Goal: Task Accomplishment & Management: Manage account settings

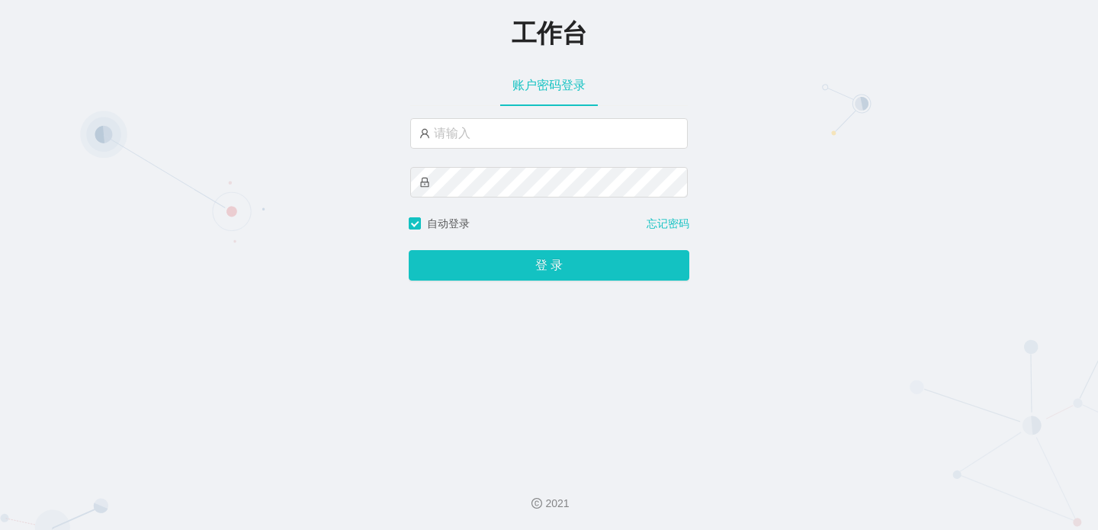
click at [105, 278] on div "工作台 账户密码登录 自动登录 忘记密码 登 录" at bounding box center [549, 229] width 1098 height 459
click at [470, 136] on input "text" at bounding box center [549, 133] width 278 height 31
type input "admin"
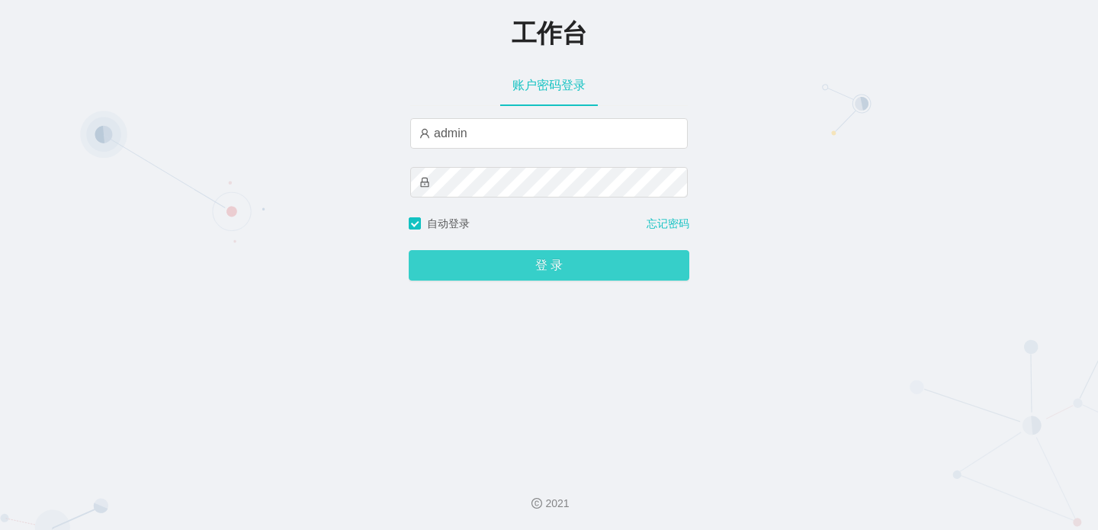
click at [525, 261] on button "登 录" at bounding box center [549, 265] width 281 height 31
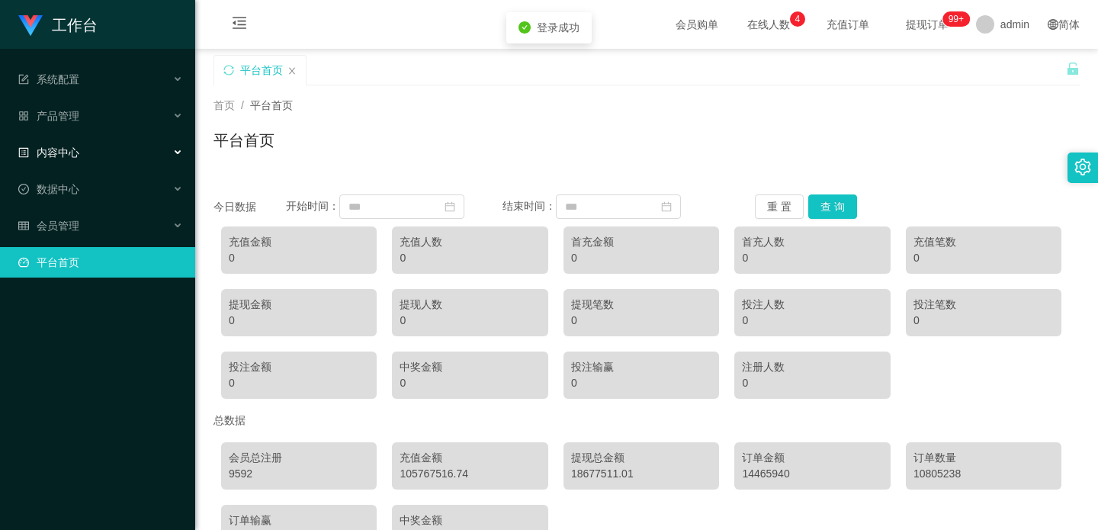
click at [115, 161] on div "内容中心" at bounding box center [97, 152] width 195 height 31
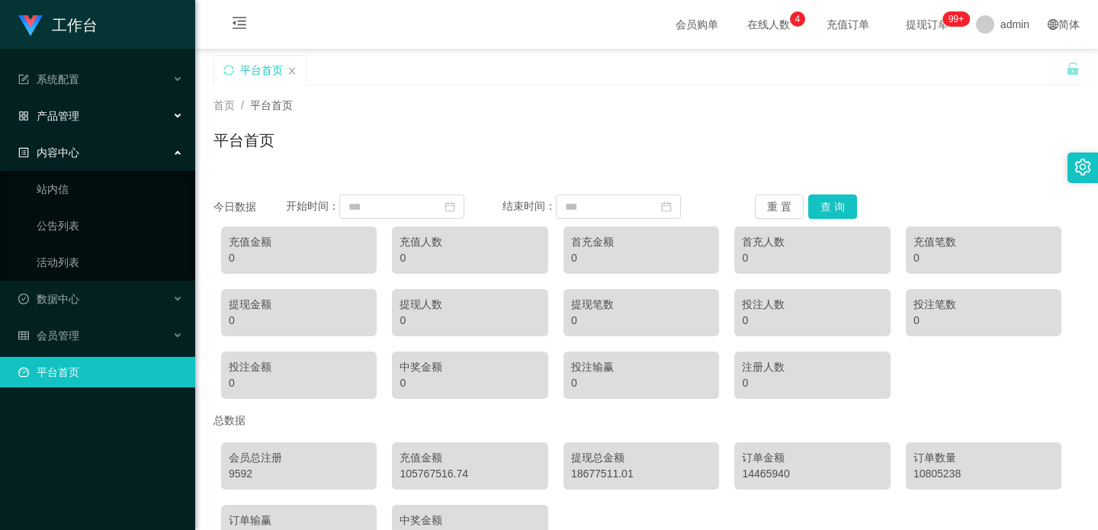
click at [108, 114] on div "产品管理" at bounding box center [97, 116] width 195 height 31
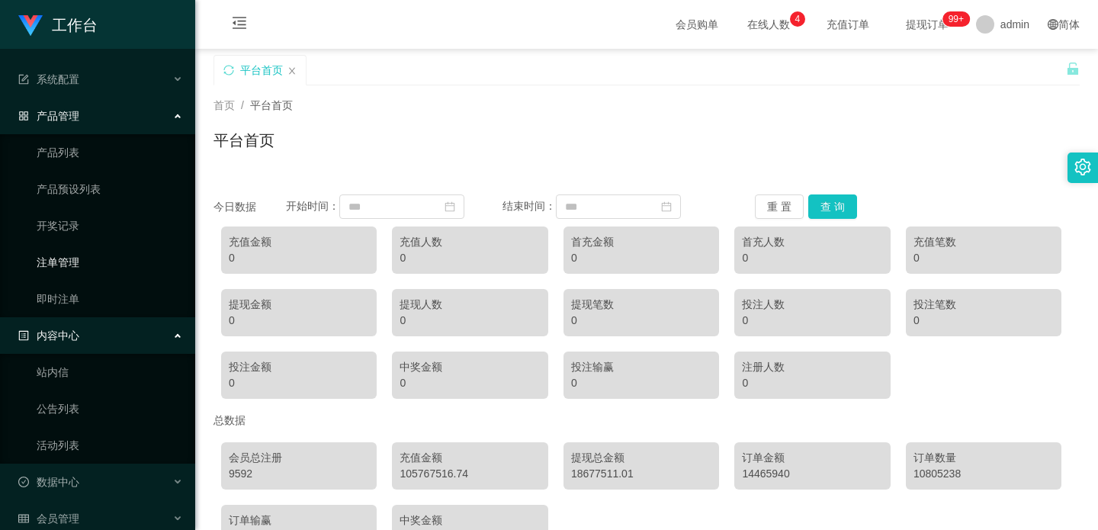
click at [92, 262] on link "注单管理" at bounding box center [110, 262] width 146 height 31
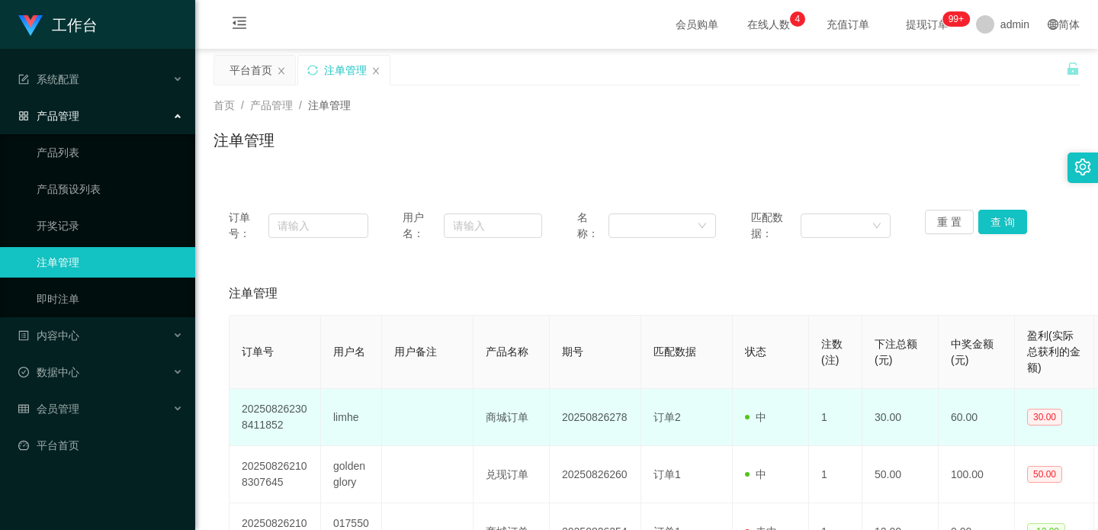
scroll to position [229, 0]
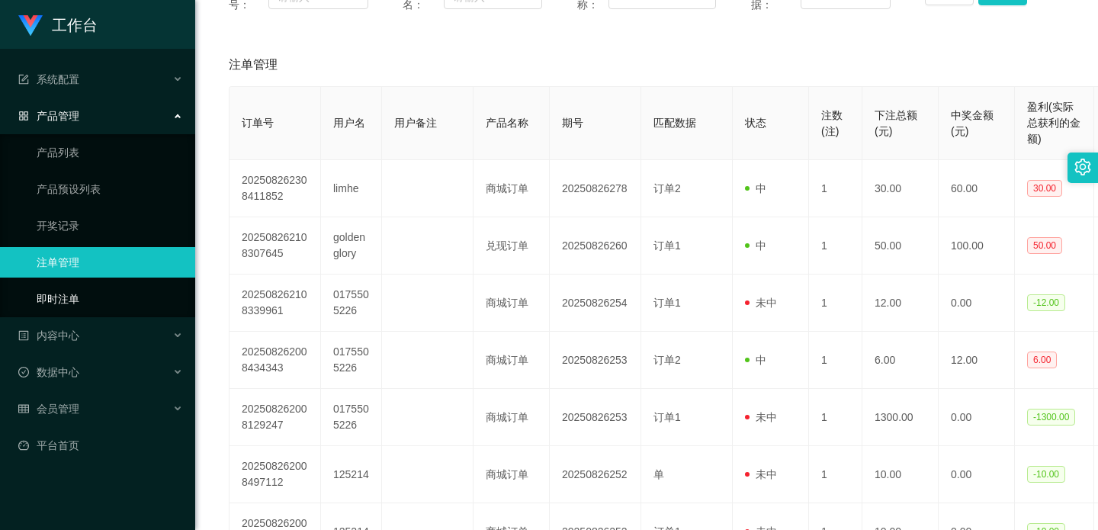
click at [71, 297] on link "即时注单" at bounding box center [110, 299] width 146 height 31
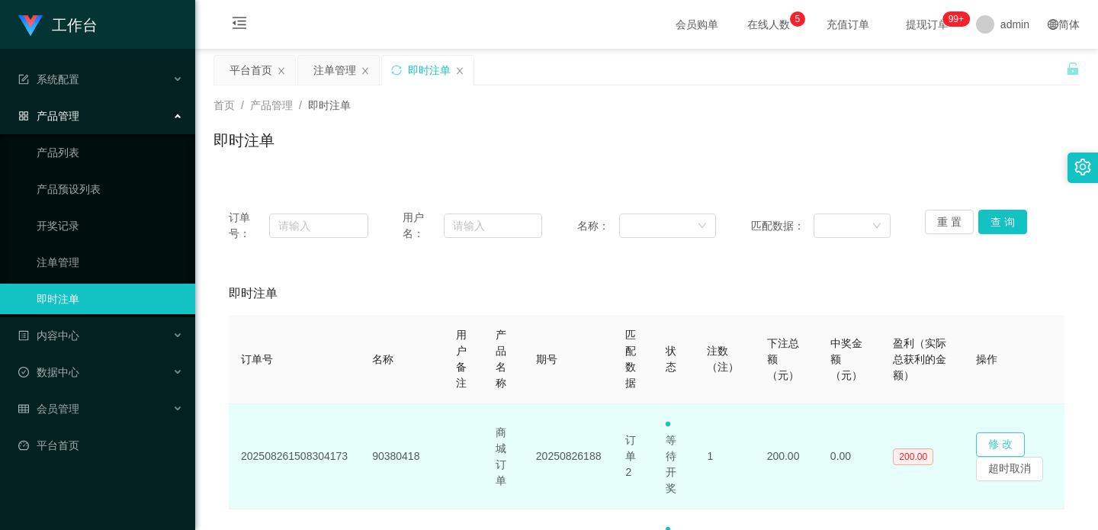
click at [997, 433] on button "修 改" at bounding box center [1000, 444] width 49 height 24
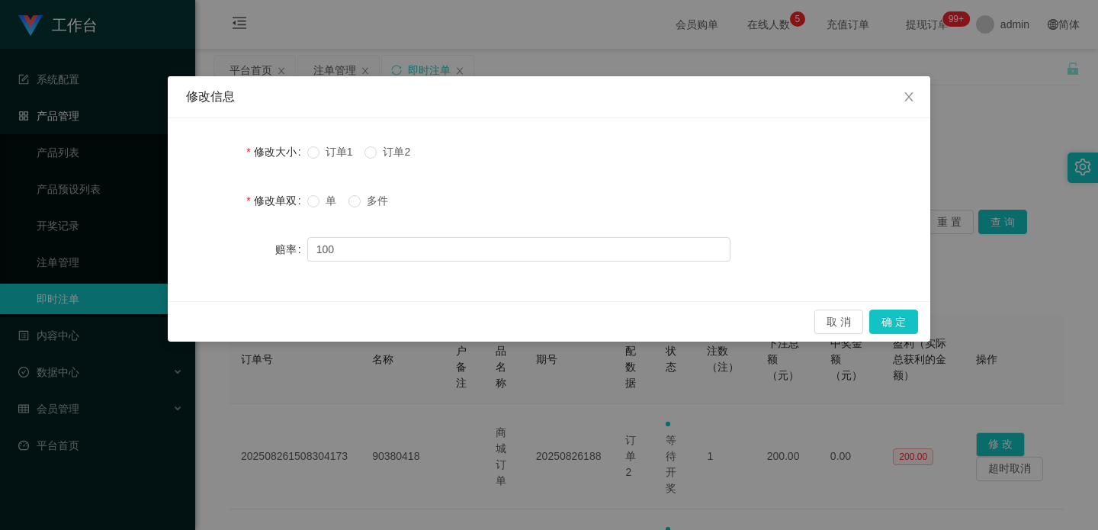
click at [363, 185] on form "修改大小 订单1 订单2 修改单双 单 多件 赔率 100" at bounding box center [549, 200] width 726 height 128
click at [361, 195] on span at bounding box center [354, 201] width 12 height 12
click at [817, 315] on button "取 消" at bounding box center [838, 322] width 49 height 24
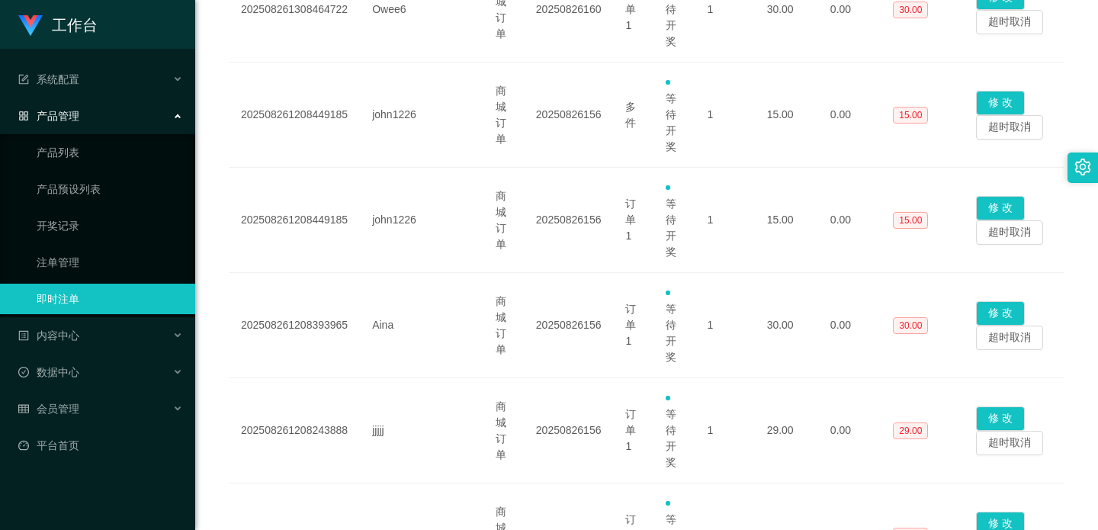
scroll to position [1046, 0]
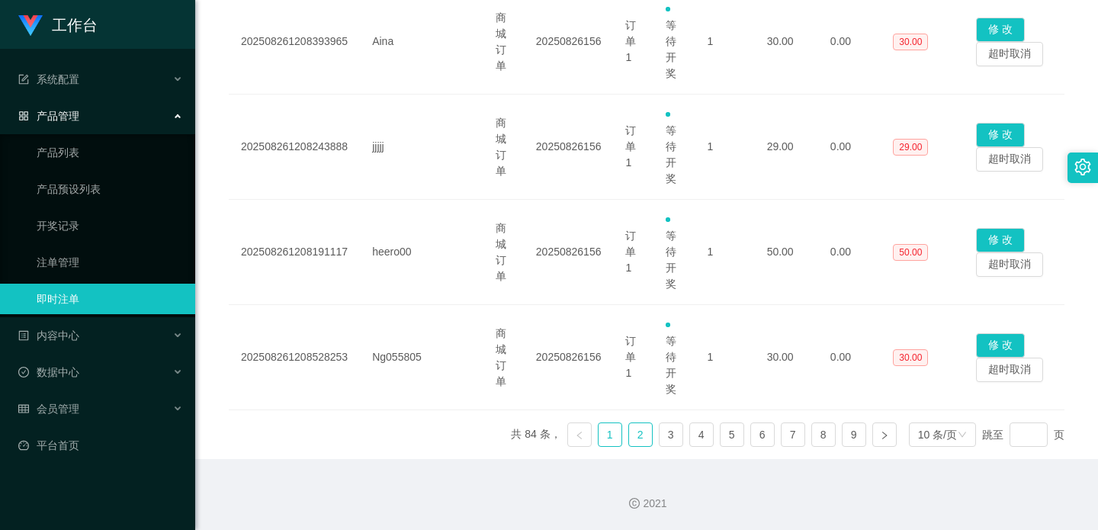
click at [641, 435] on link "2" at bounding box center [640, 434] width 23 height 23
click at [727, 431] on link "5" at bounding box center [732, 434] width 23 height 23
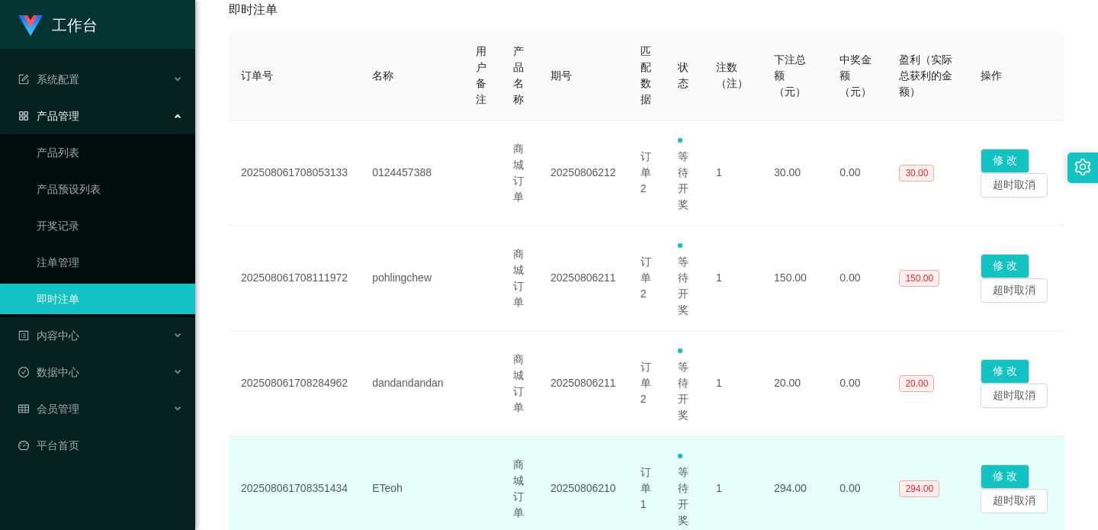
scroll to position [665, 0]
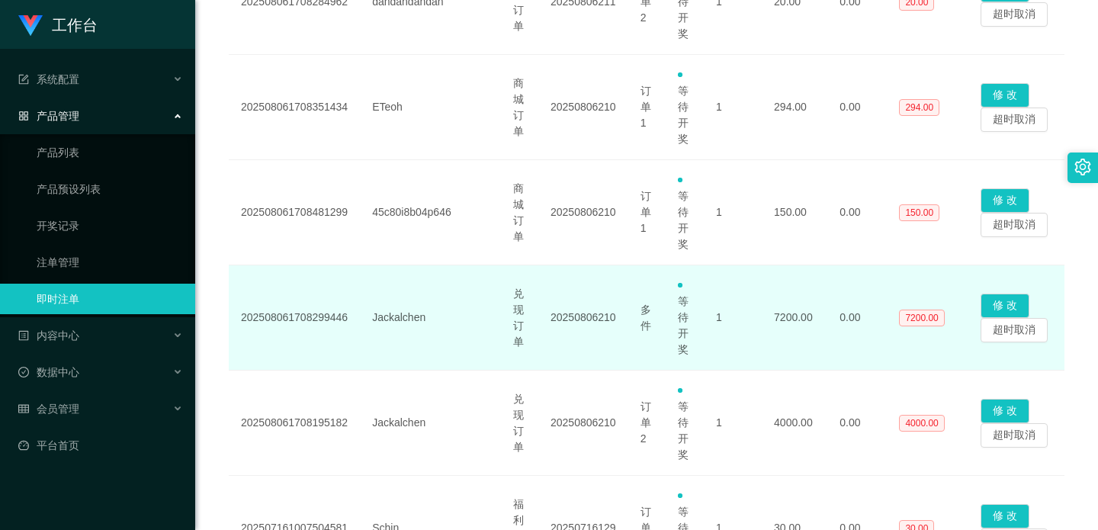
click at [284, 323] on td "202508061708299446" at bounding box center [294, 317] width 131 height 105
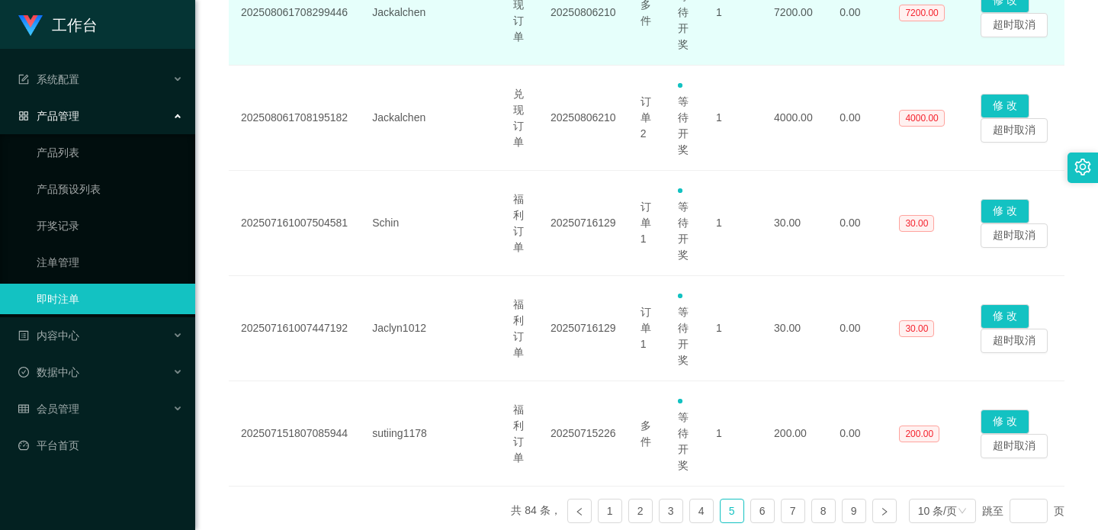
scroll to position [1046, 0]
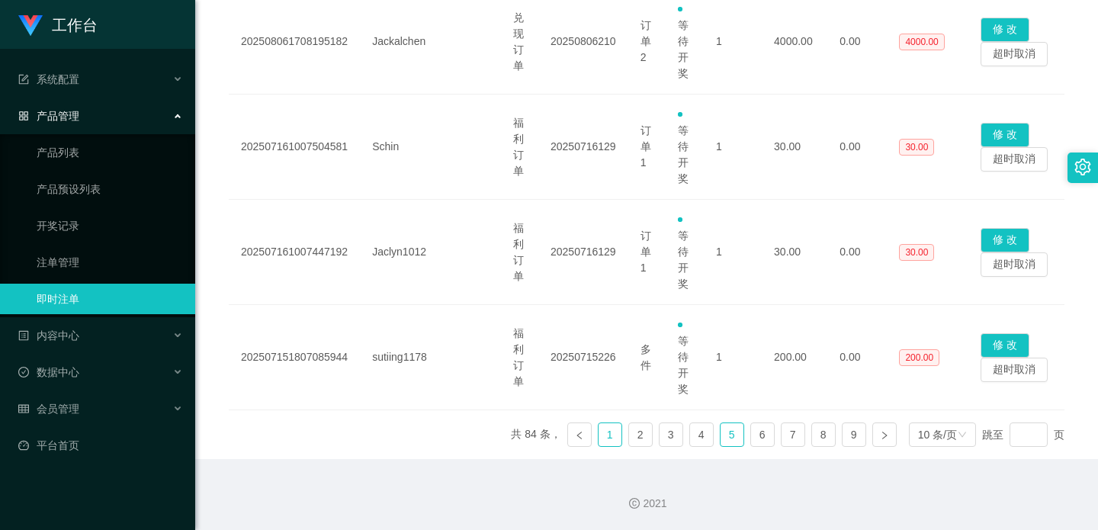
click at [611, 437] on link "1" at bounding box center [610, 434] width 23 height 23
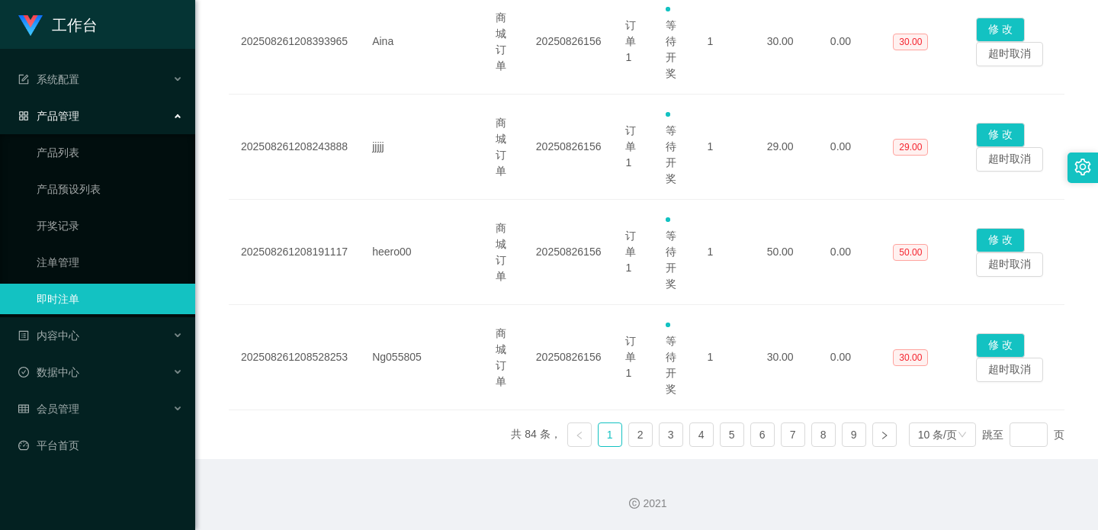
click at [274, 499] on div "2021" at bounding box center [646, 504] width 878 height 16
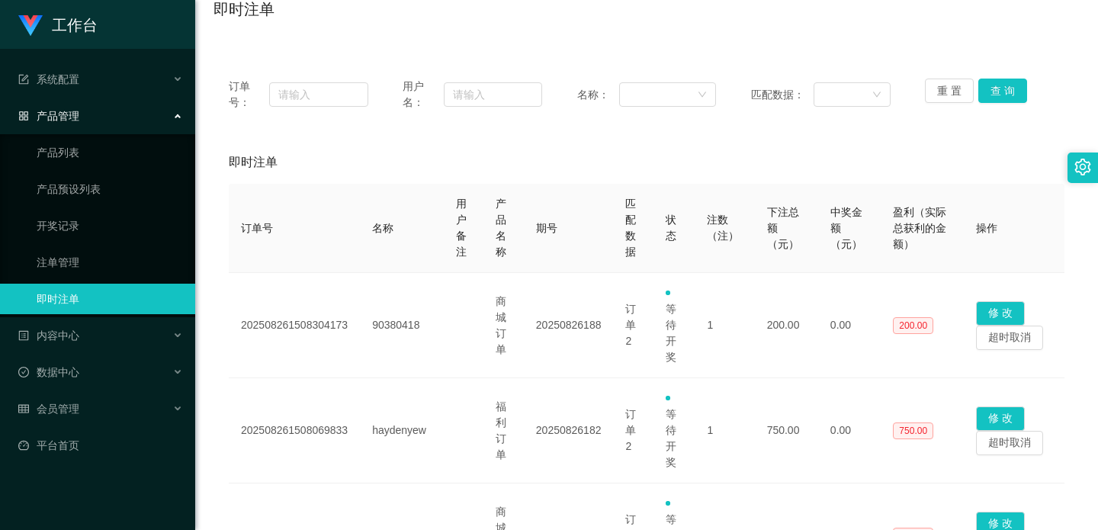
scroll to position [0, 0]
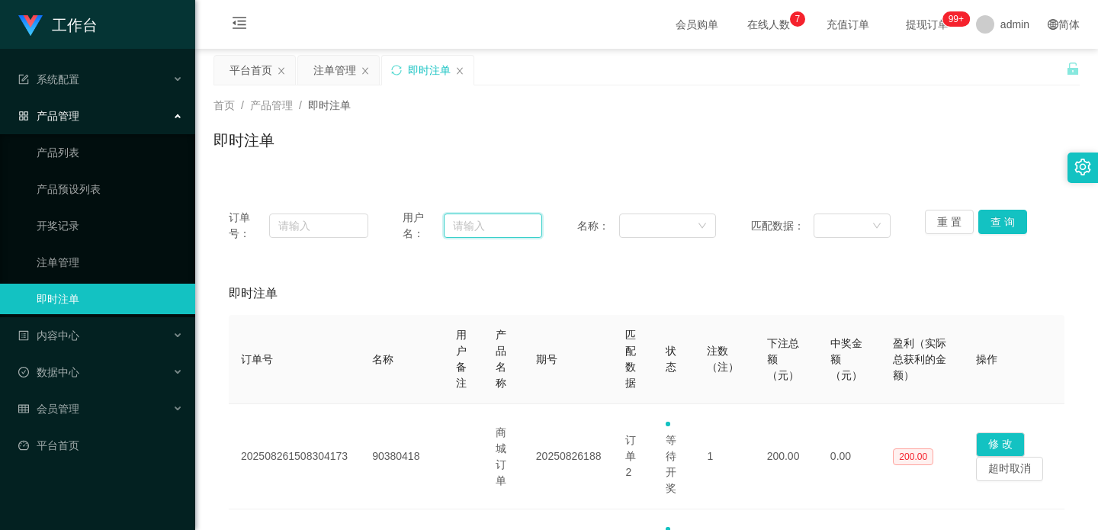
click at [503, 230] on input "text" at bounding box center [493, 226] width 98 height 24
paste input "ceshi001"
type input "ceshi001"
click at [1016, 230] on button "查 询" at bounding box center [1002, 222] width 49 height 24
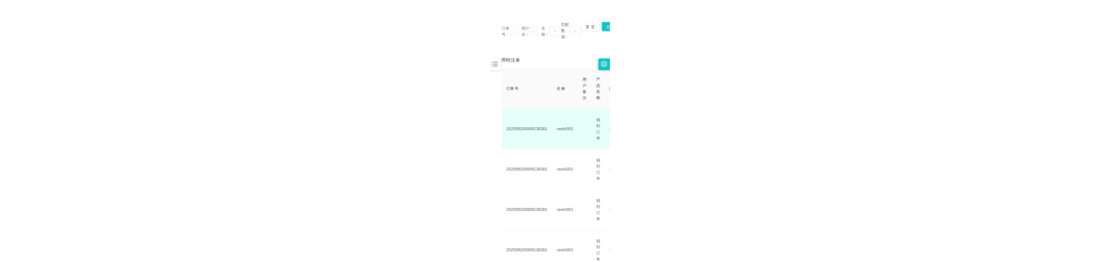
scroll to position [136, 0]
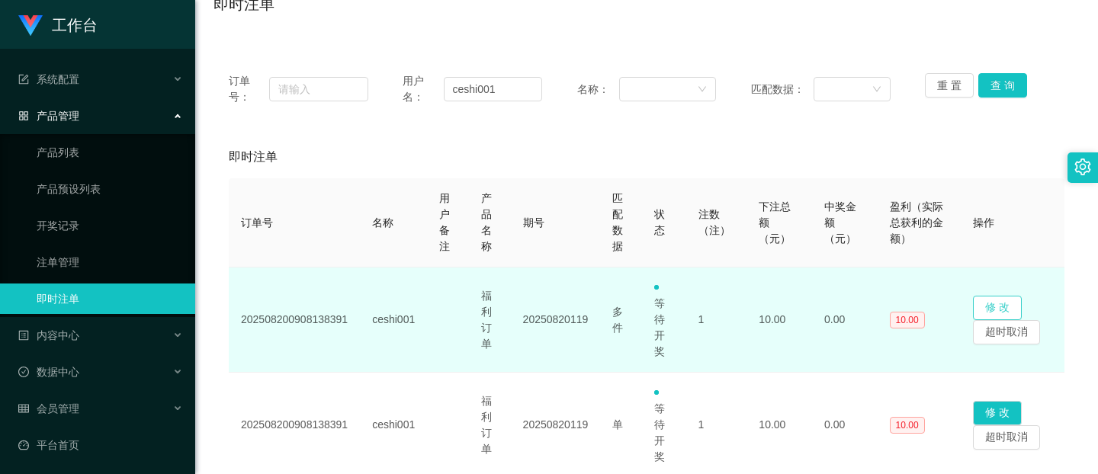
click at [987, 299] on button "修 改" at bounding box center [997, 308] width 49 height 24
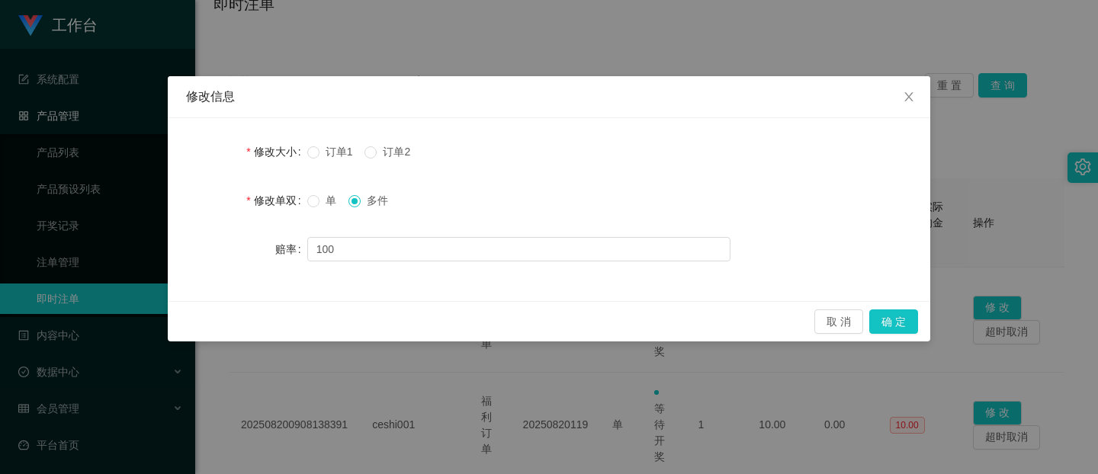
click at [391, 146] on span "订单2" at bounding box center [397, 152] width 40 height 12
click at [888, 319] on button "确 定" at bounding box center [893, 322] width 49 height 24
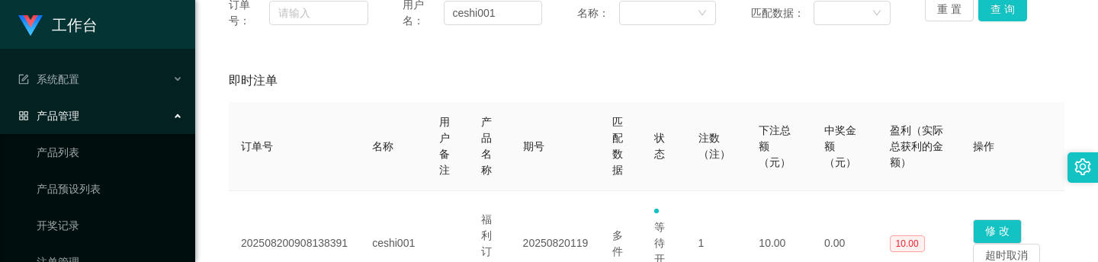
scroll to position [289, 0]
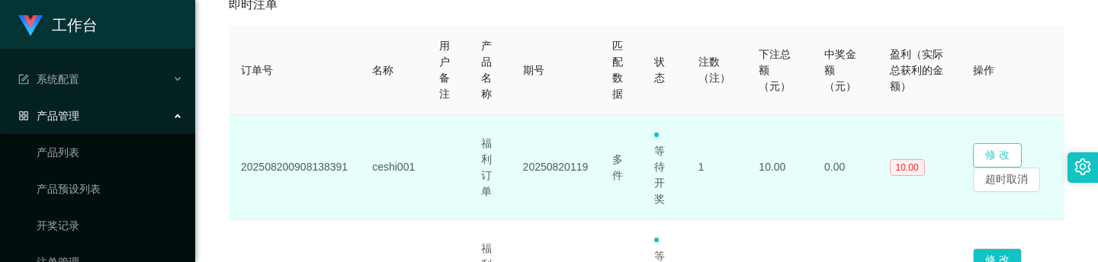
click at [988, 145] on button "修 改" at bounding box center [997, 155] width 49 height 24
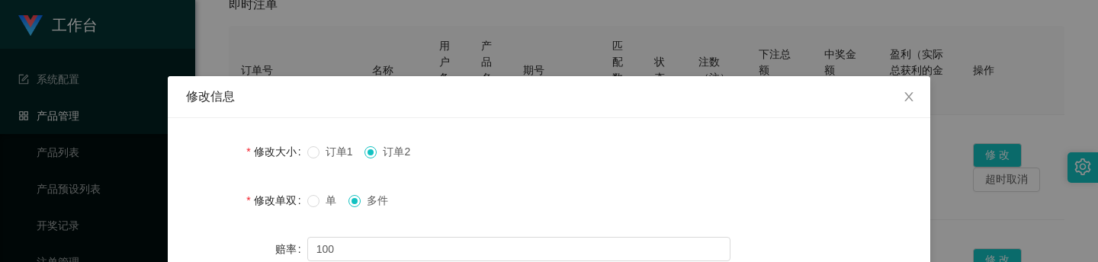
scroll to position [76, 0]
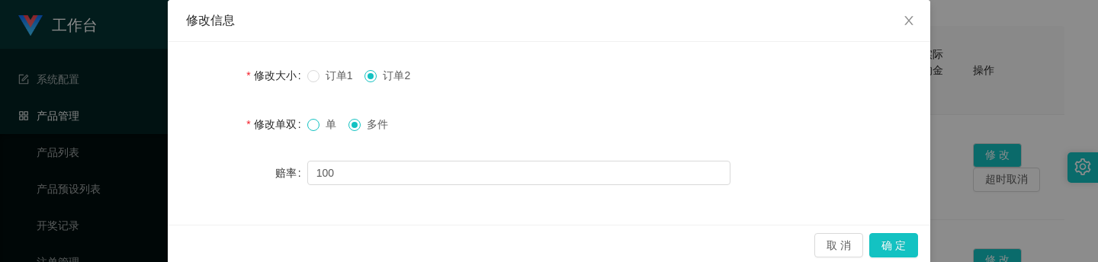
click at [313, 124] on span at bounding box center [313, 125] width 12 height 12
click at [319, 69] on span "订单1" at bounding box center [339, 75] width 40 height 12
click at [361, 130] on span "多件" at bounding box center [378, 124] width 34 height 12
click at [892, 246] on button "确 定" at bounding box center [893, 245] width 49 height 24
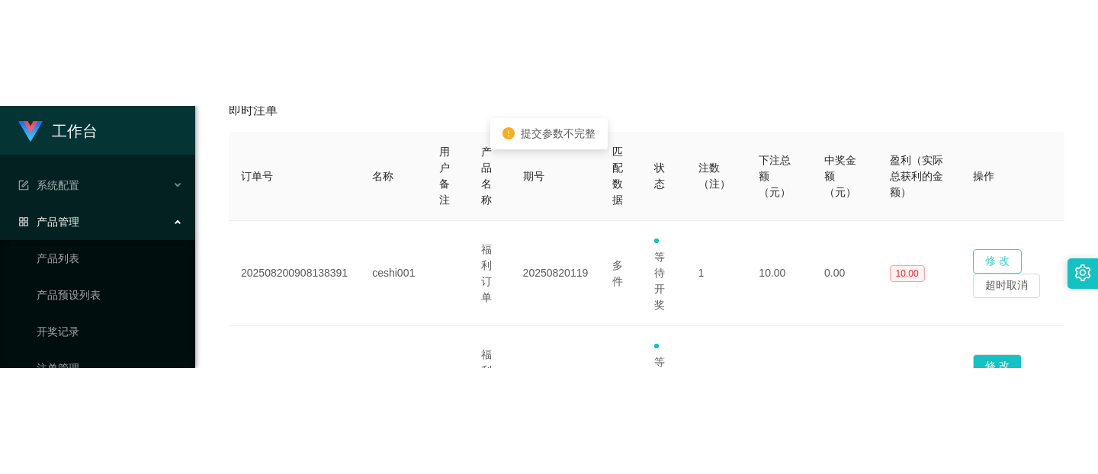
scroll to position [21, 0]
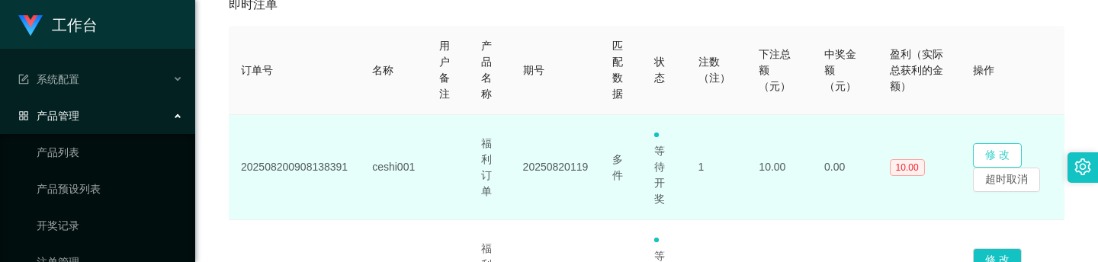
click at [997, 151] on button "修 改" at bounding box center [997, 155] width 49 height 24
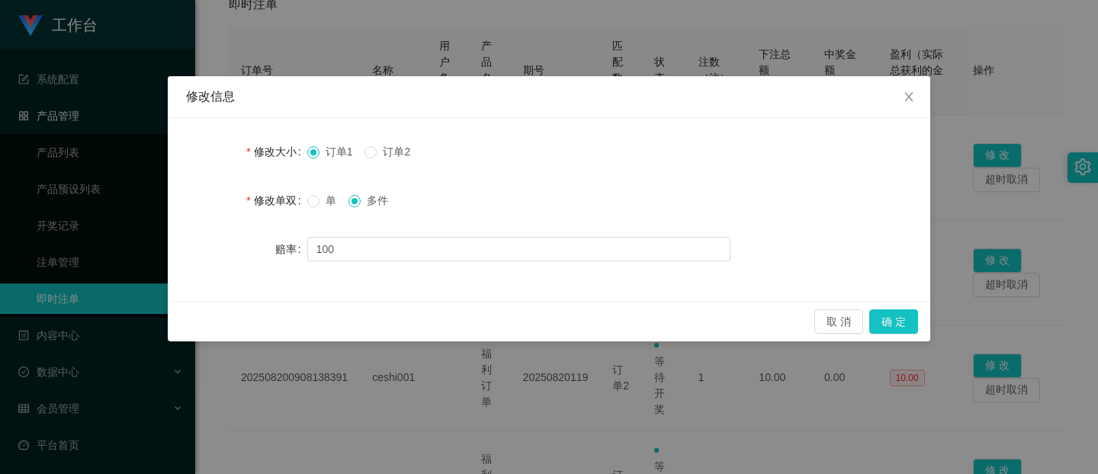
scroll to position [0, 0]
click at [393, 152] on span "订单2" at bounding box center [397, 152] width 40 height 12
click at [890, 317] on button "确 定" at bounding box center [893, 322] width 49 height 24
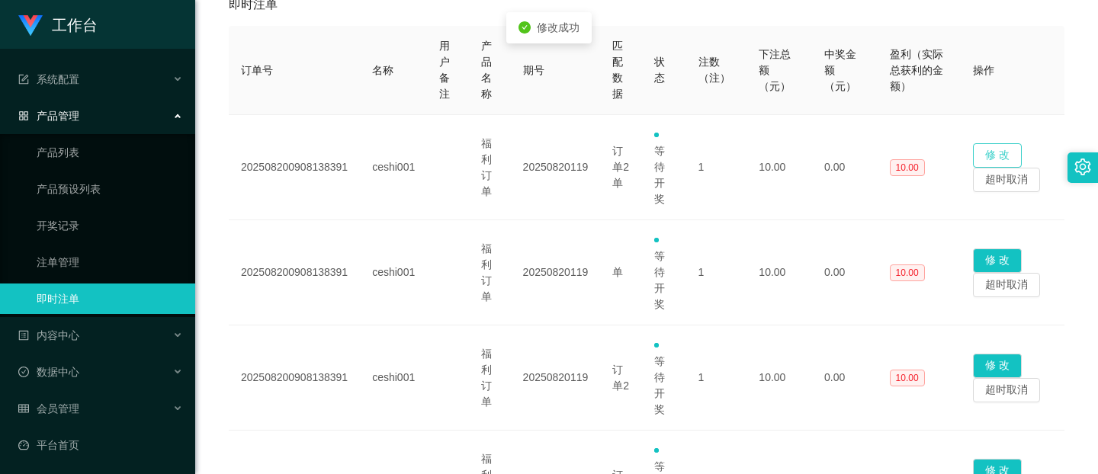
click at [987, 147] on button "修 改" at bounding box center [997, 155] width 49 height 24
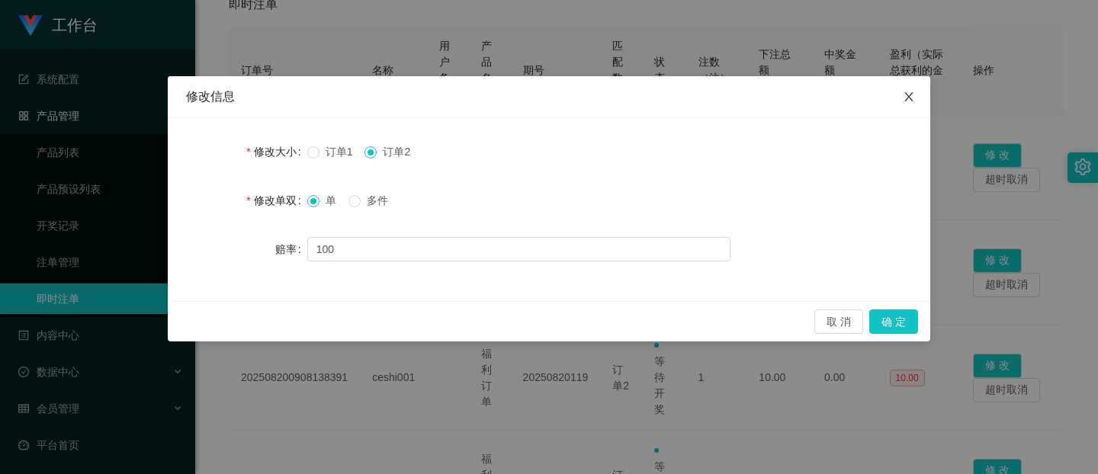
click at [909, 98] on icon "图标: close" at bounding box center [908, 96] width 8 height 9
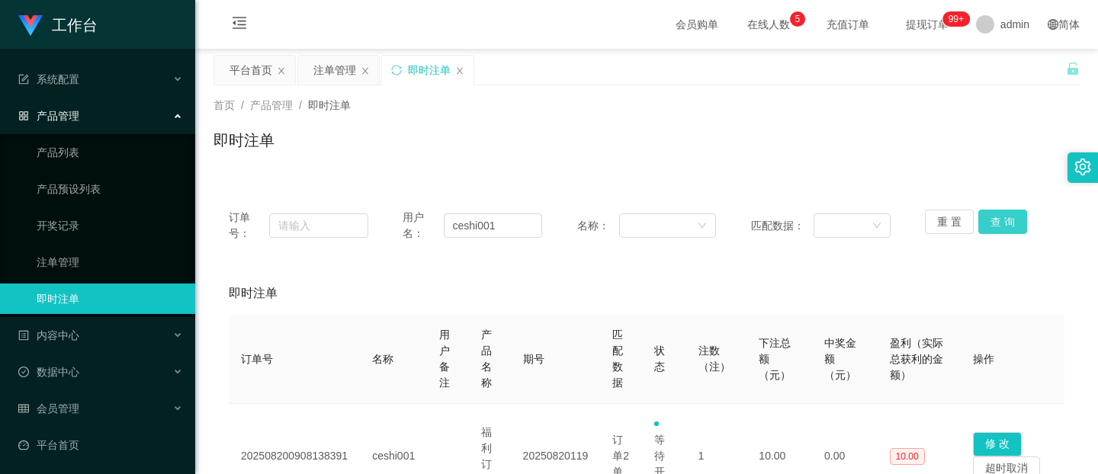
click at [1018, 217] on button "查 询" at bounding box center [1002, 222] width 49 height 24
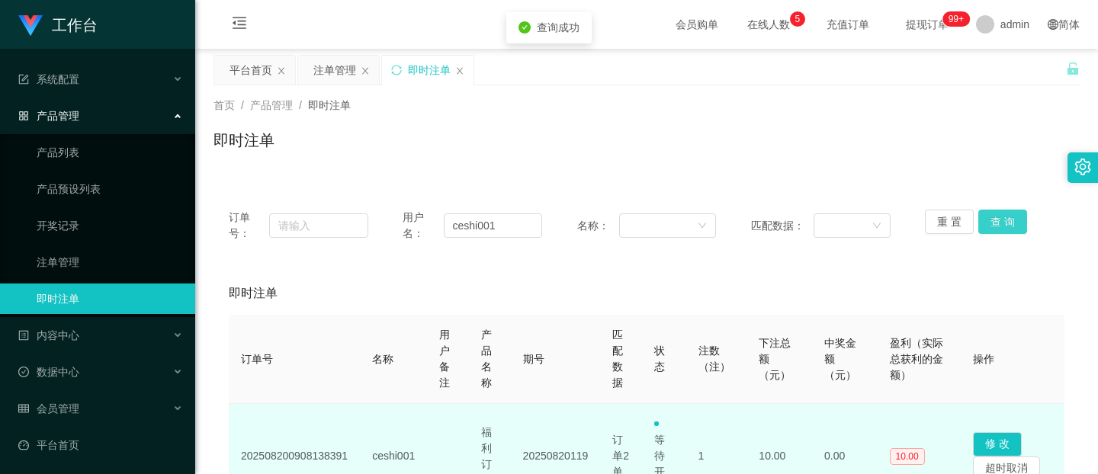
scroll to position [153, 0]
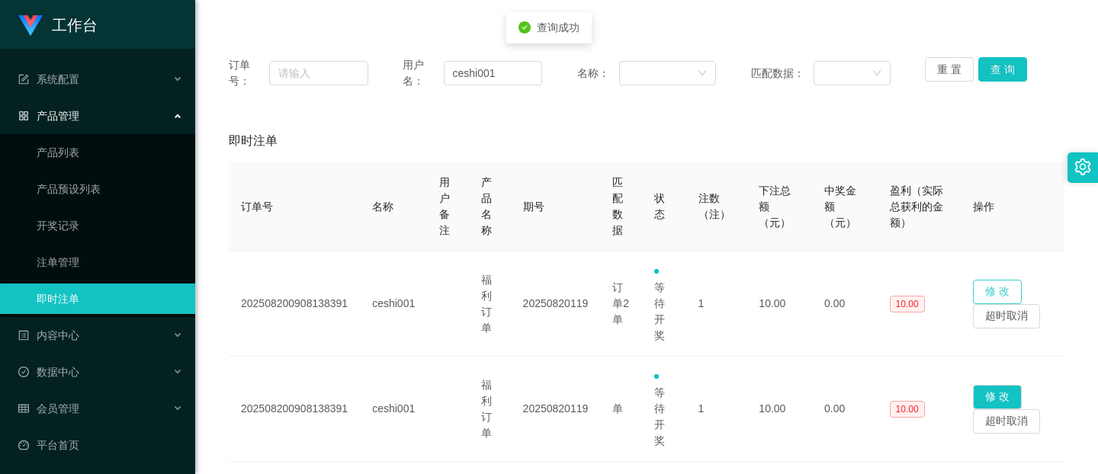
click at [992, 282] on button "修 改" at bounding box center [997, 292] width 49 height 24
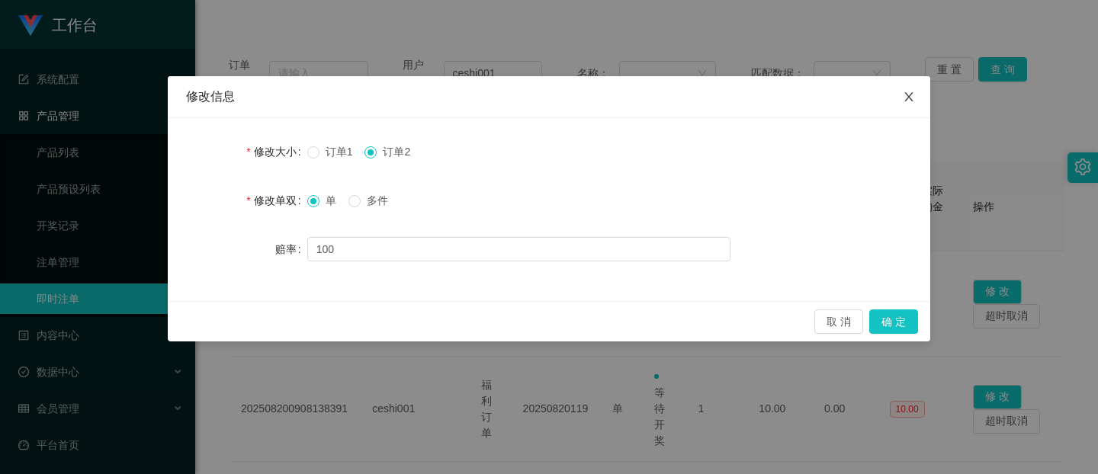
click at [907, 103] on icon "图标: close" at bounding box center [909, 97] width 12 height 12
